Goal: Information Seeking & Learning: Learn about a topic

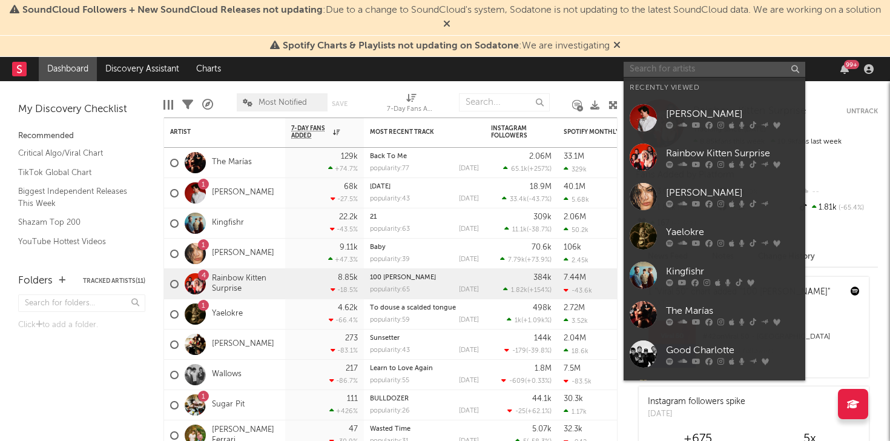
click at [686, 64] on input "text" at bounding box center [715, 69] width 182 height 15
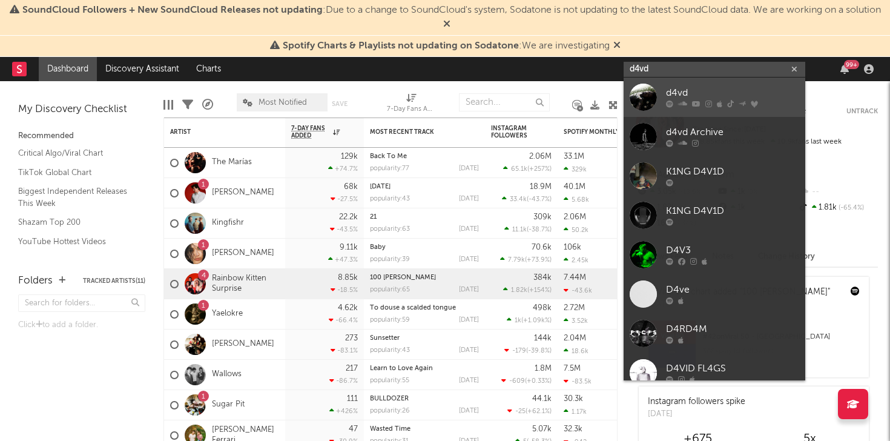
type input "d4vd"
click at [687, 96] on div "d4vd" at bounding box center [732, 93] width 133 height 15
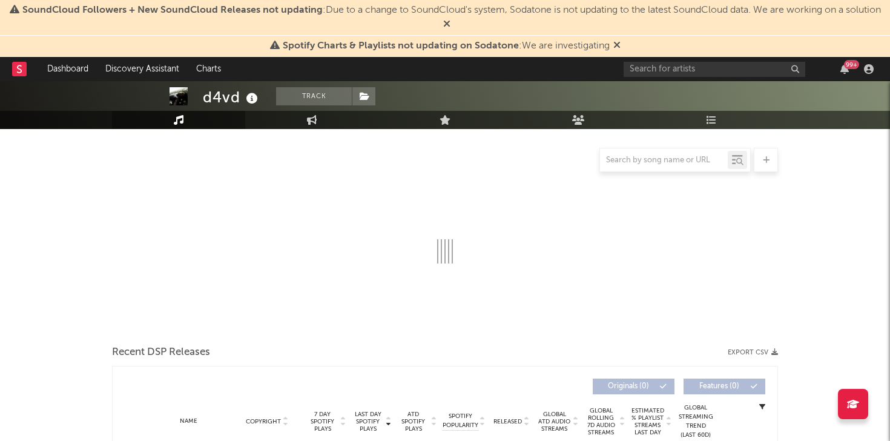
select select "6m"
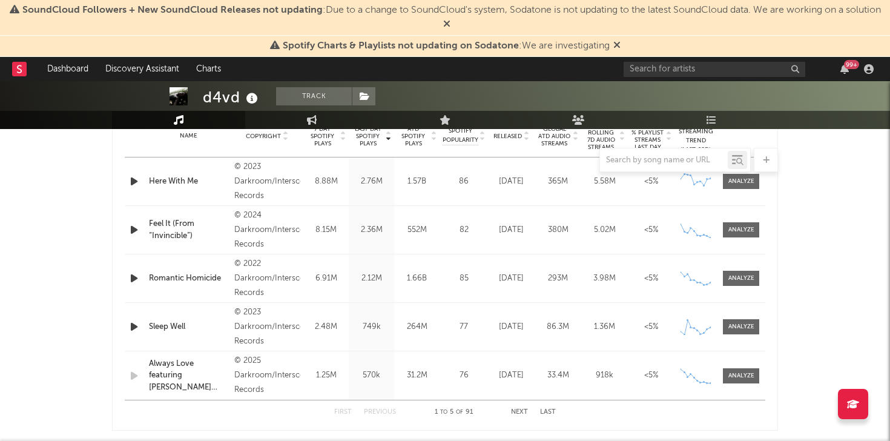
scroll to position [436, 0]
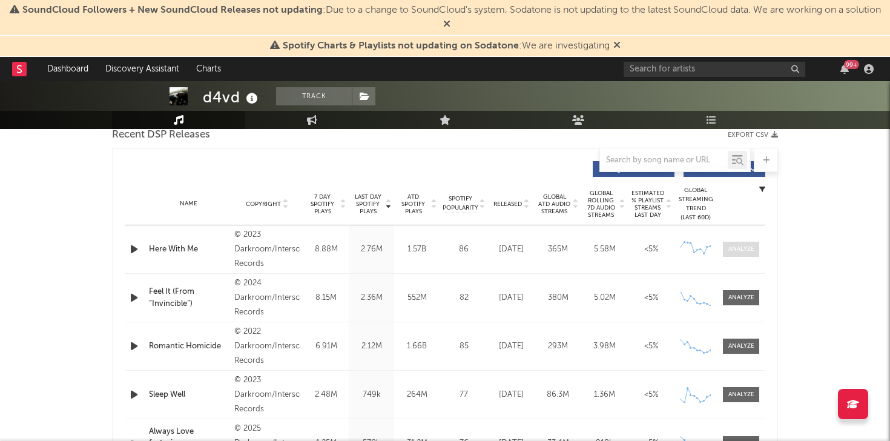
click at [756, 254] on span at bounding box center [741, 249] width 36 height 15
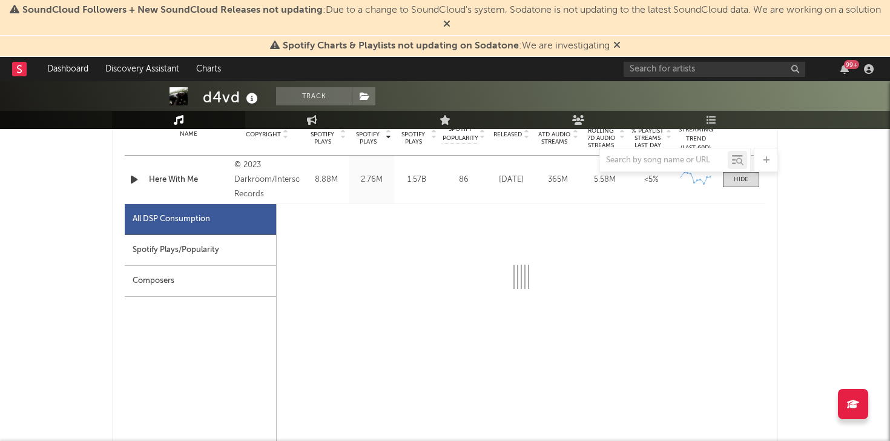
scroll to position [565, 0]
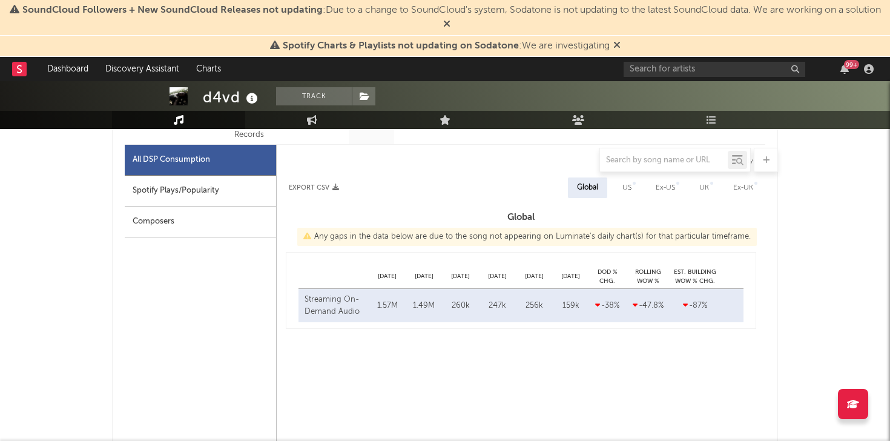
select select "6m"
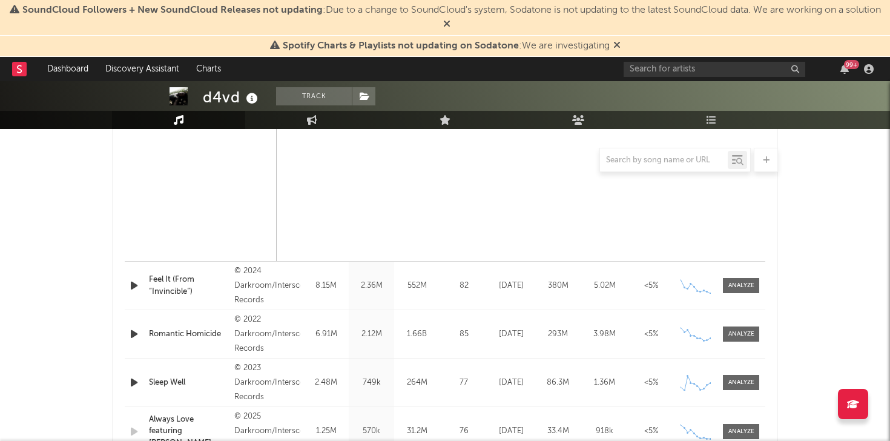
scroll to position [1023, 0]
click at [739, 335] on div at bounding box center [741, 335] width 26 height 9
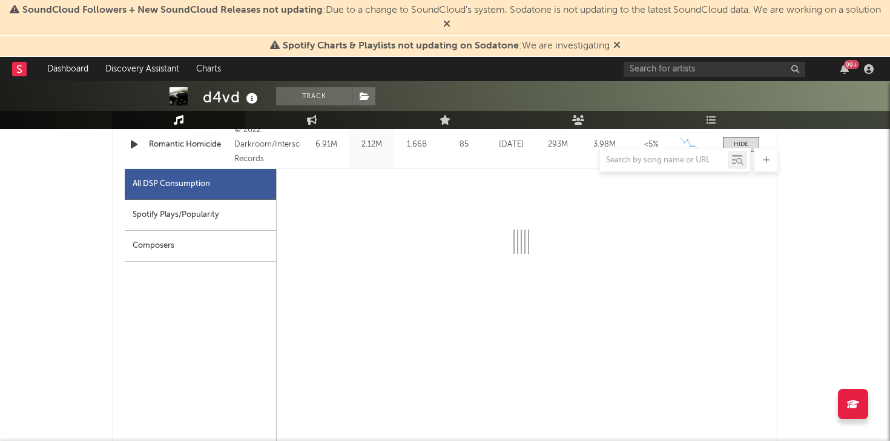
select select "6m"
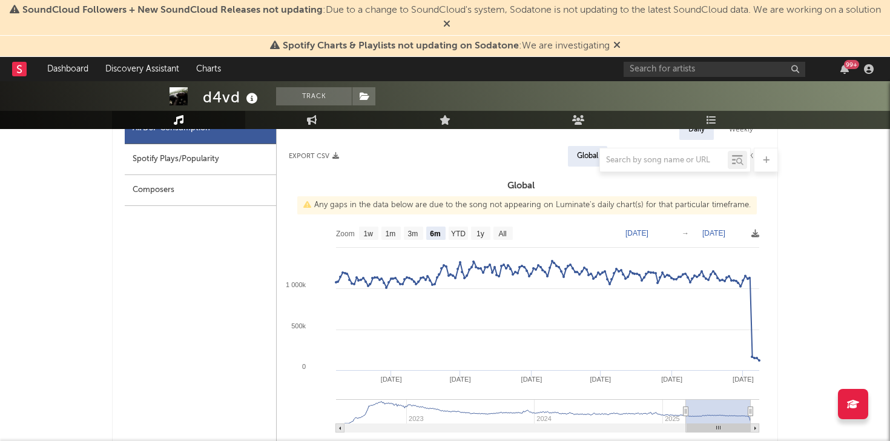
scroll to position [1271, 0]
